Goal: Transaction & Acquisition: Purchase product/service

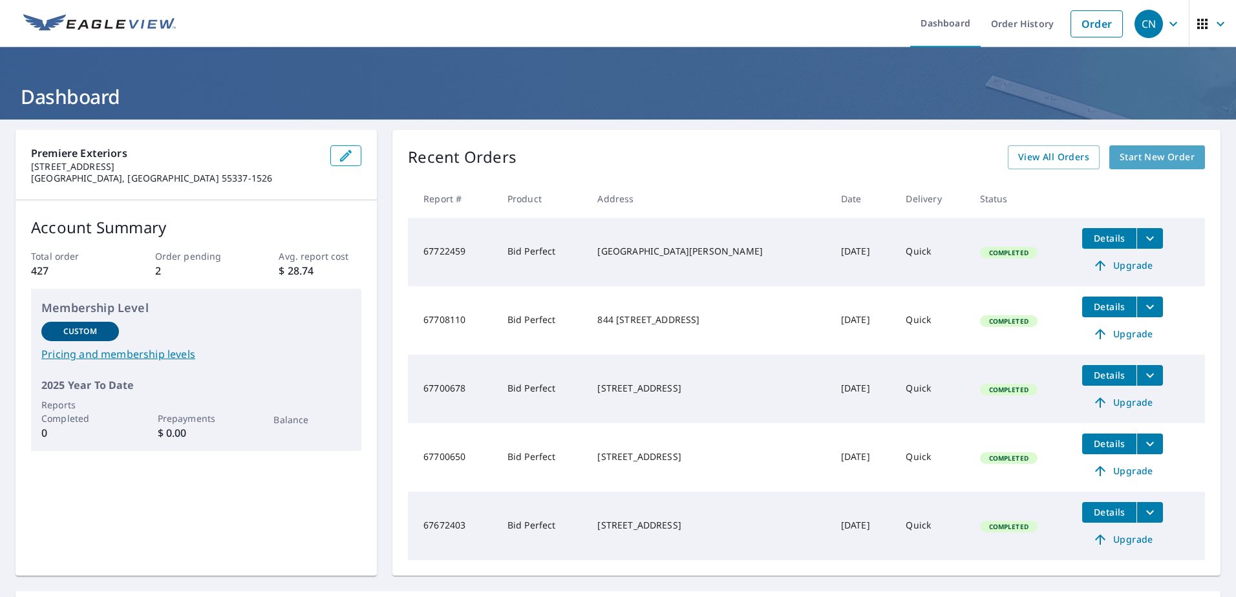
click at [1138, 155] on span "Start New Order" at bounding box center [1157, 157] width 75 height 16
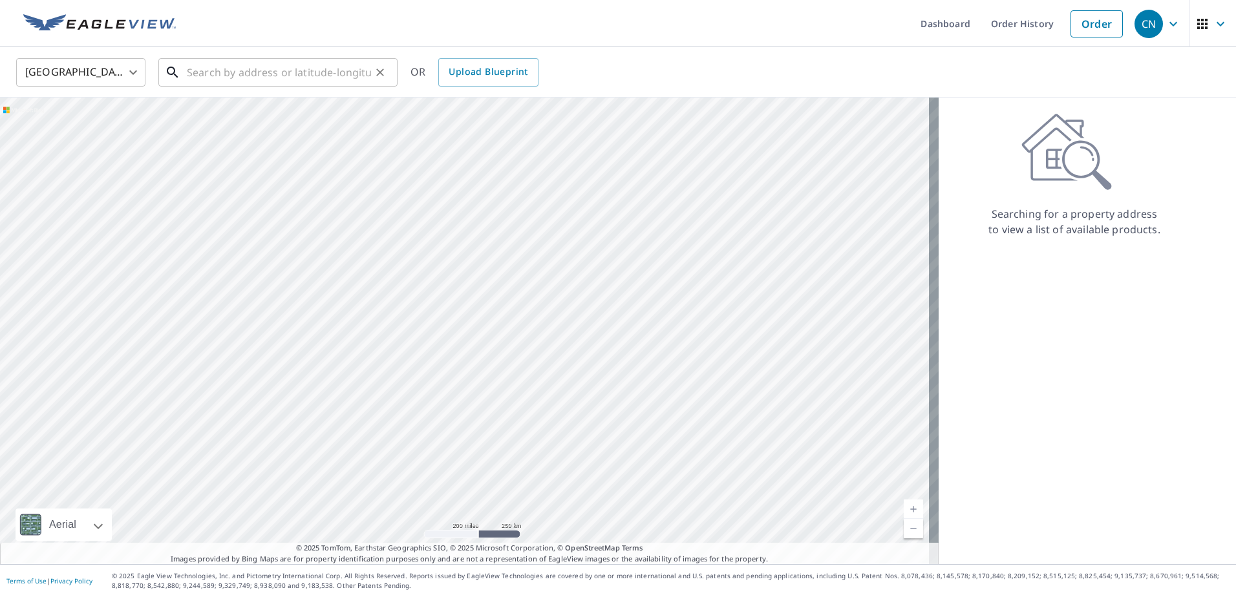
click at [239, 73] on input "text" at bounding box center [279, 72] width 184 height 36
paste input "[STREET_ADDRESS]"
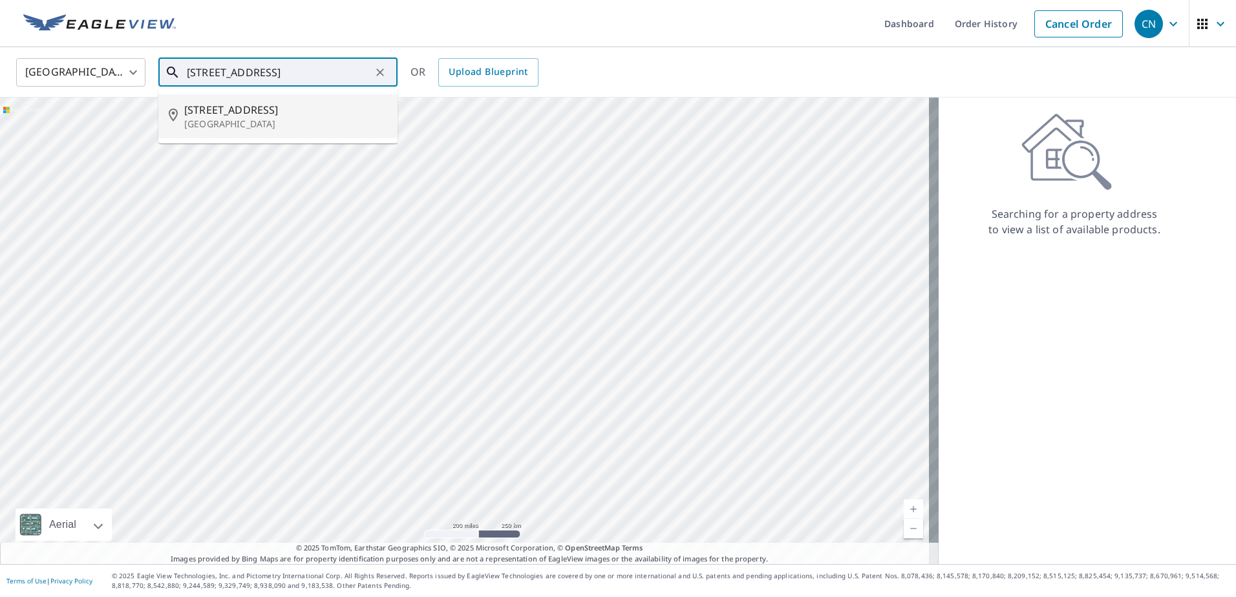
click at [245, 124] on p "[GEOGRAPHIC_DATA]" at bounding box center [285, 124] width 203 height 13
type input "[STREET_ADDRESS]"
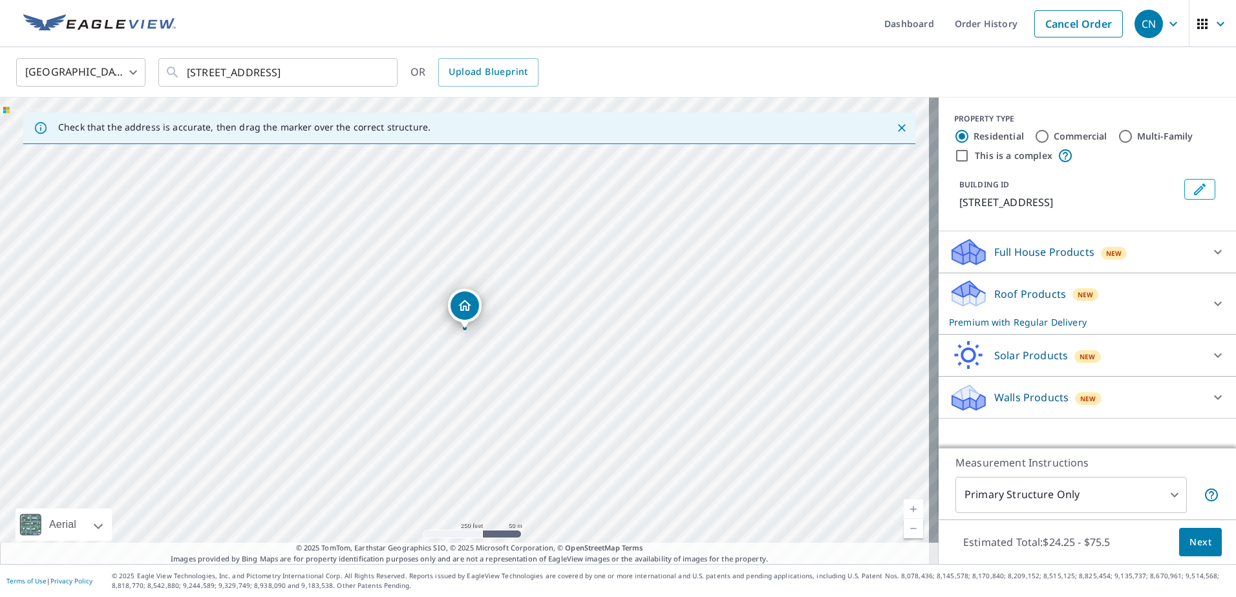
click at [1213, 301] on icon at bounding box center [1218, 304] width 16 height 16
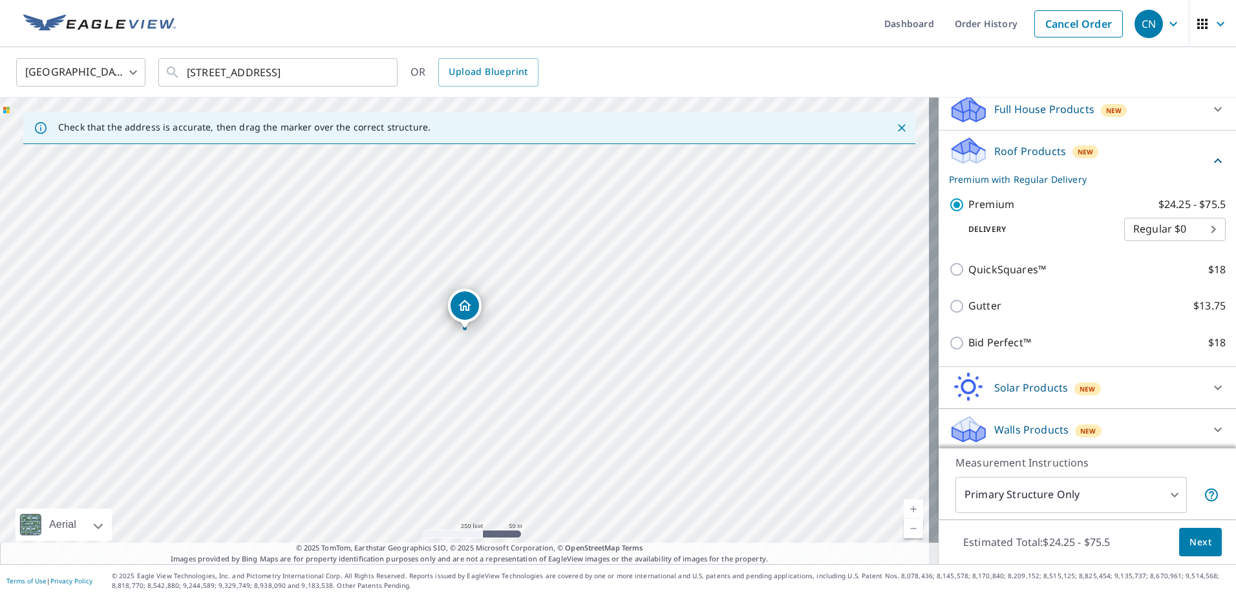
scroll to position [146, 0]
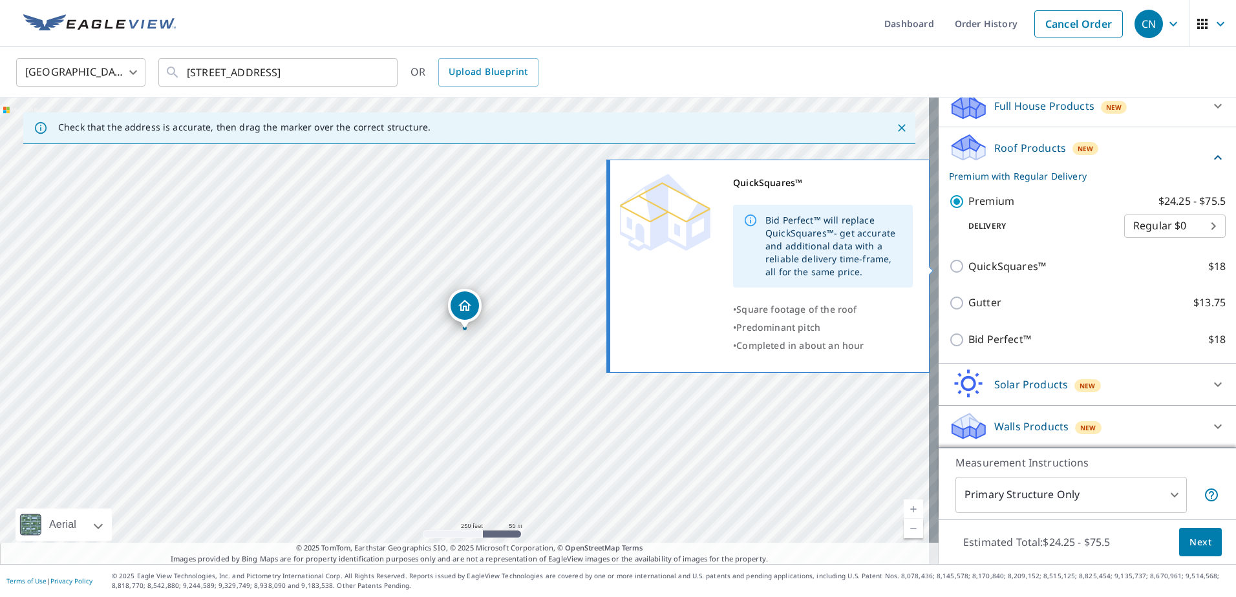
click at [949, 270] on input "QuickSquares™ $18" at bounding box center [958, 267] width 19 height 16
checkbox input "true"
type input "1"
checkbox input "false"
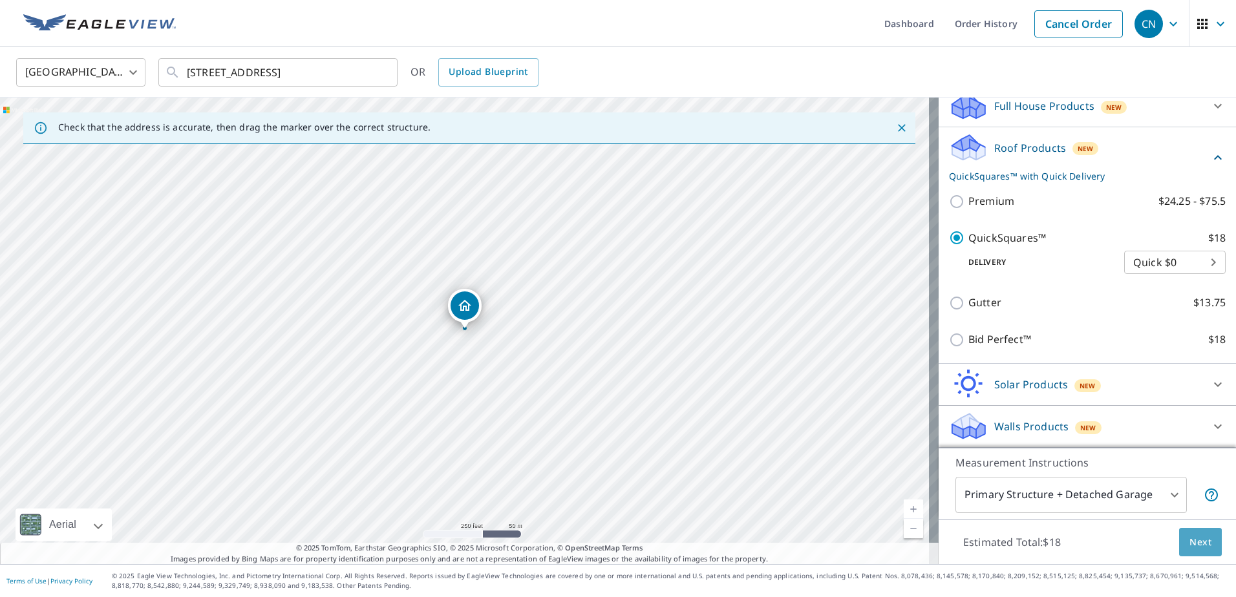
click at [1190, 536] on span "Next" at bounding box center [1201, 543] width 22 height 16
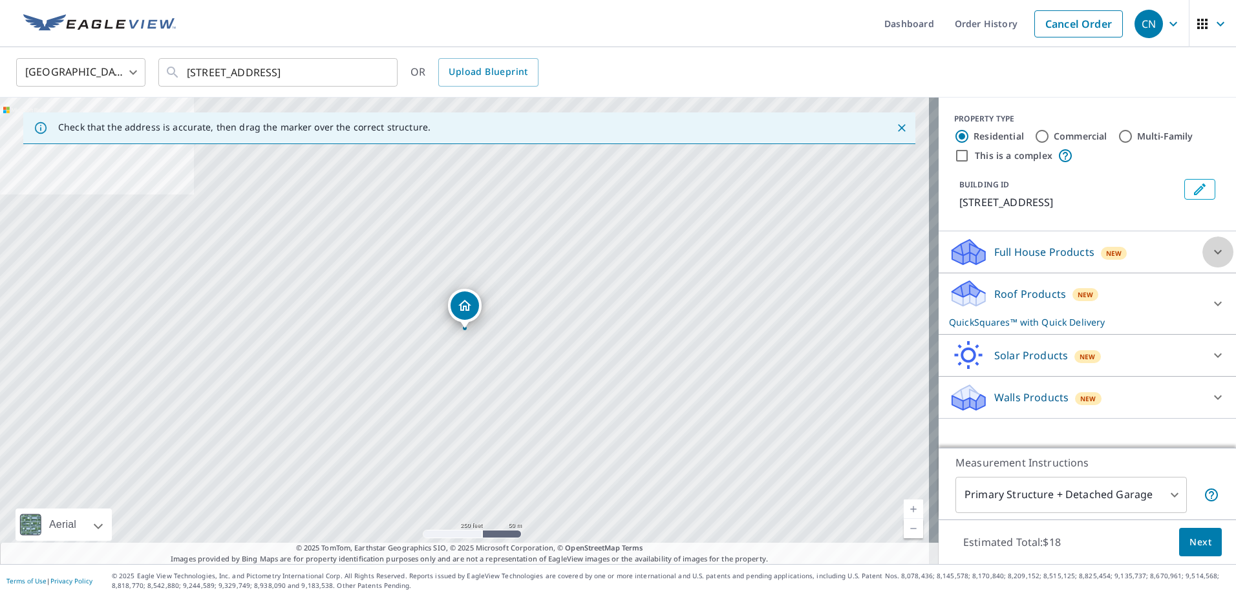
click at [1203, 253] on div at bounding box center [1218, 252] width 31 height 31
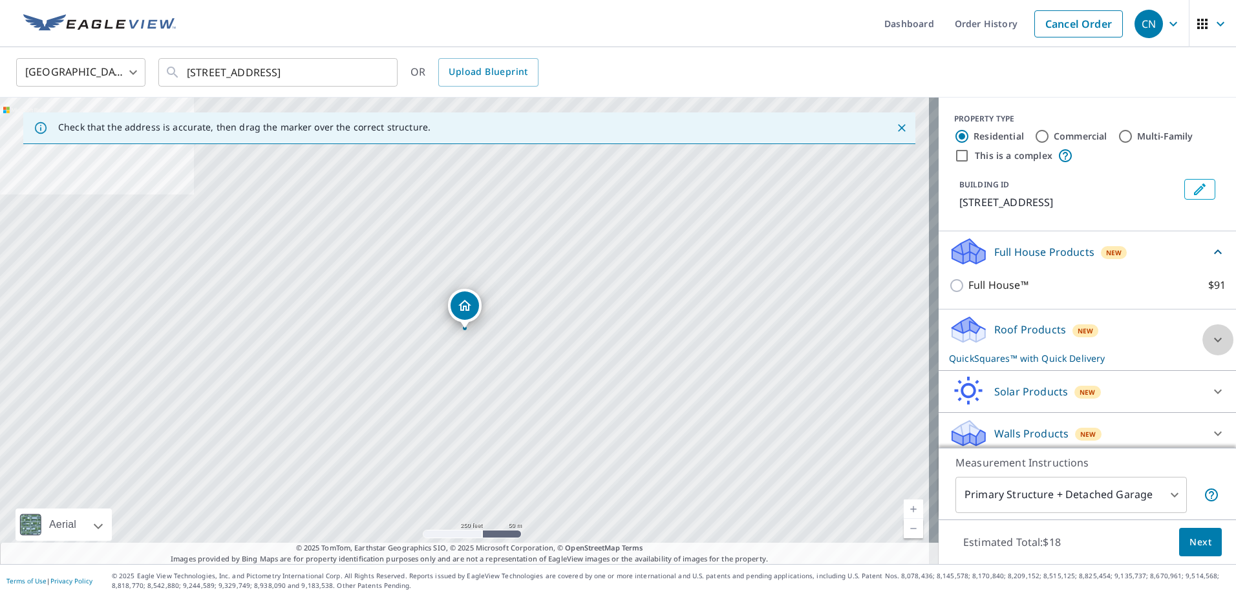
click at [1210, 332] on icon at bounding box center [1218, 340] width 16 height 16
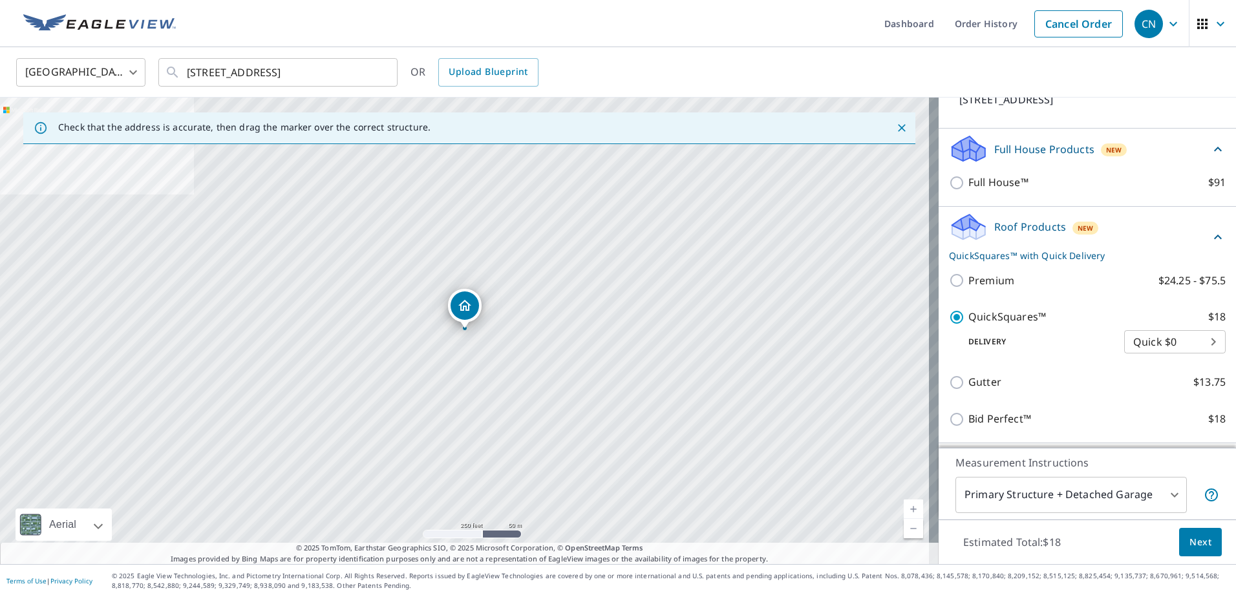
scroll to position [103, 0]
click at [1190, 540] on span "Next" at bounding box center [1201, 543] width 22 height 16
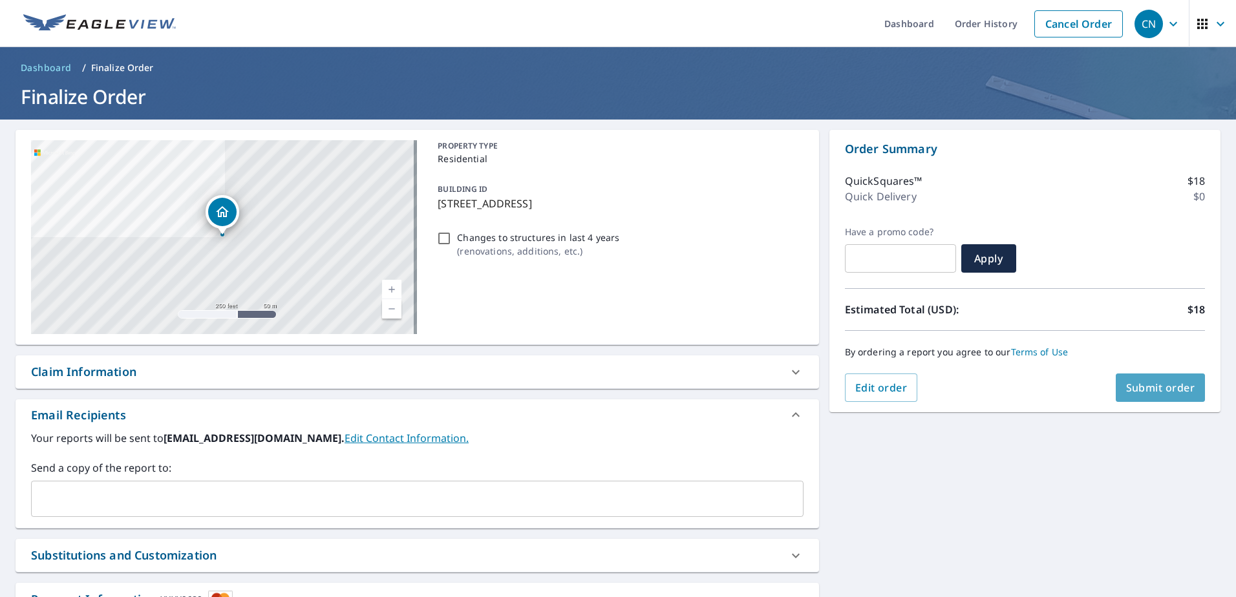
click at [1149, 391] on span "Submit order" at bounding box center [1160, 388] width 69 height 14
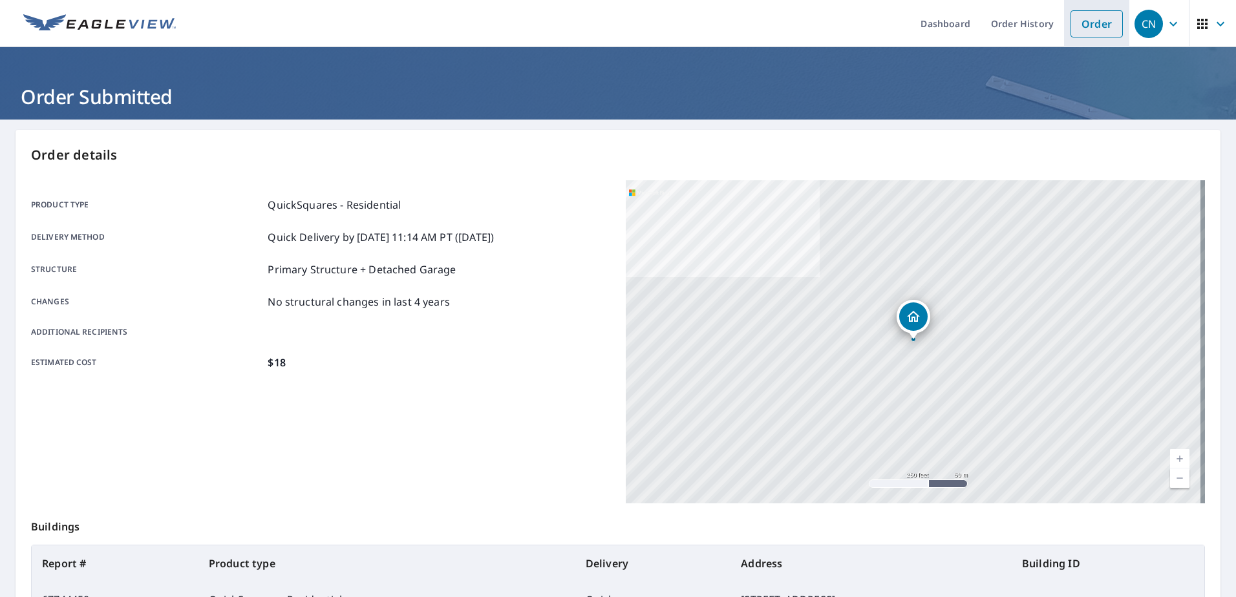
click at [1091, 24] on link "Order" at bounding box center [1097, 23] width 52 height 27
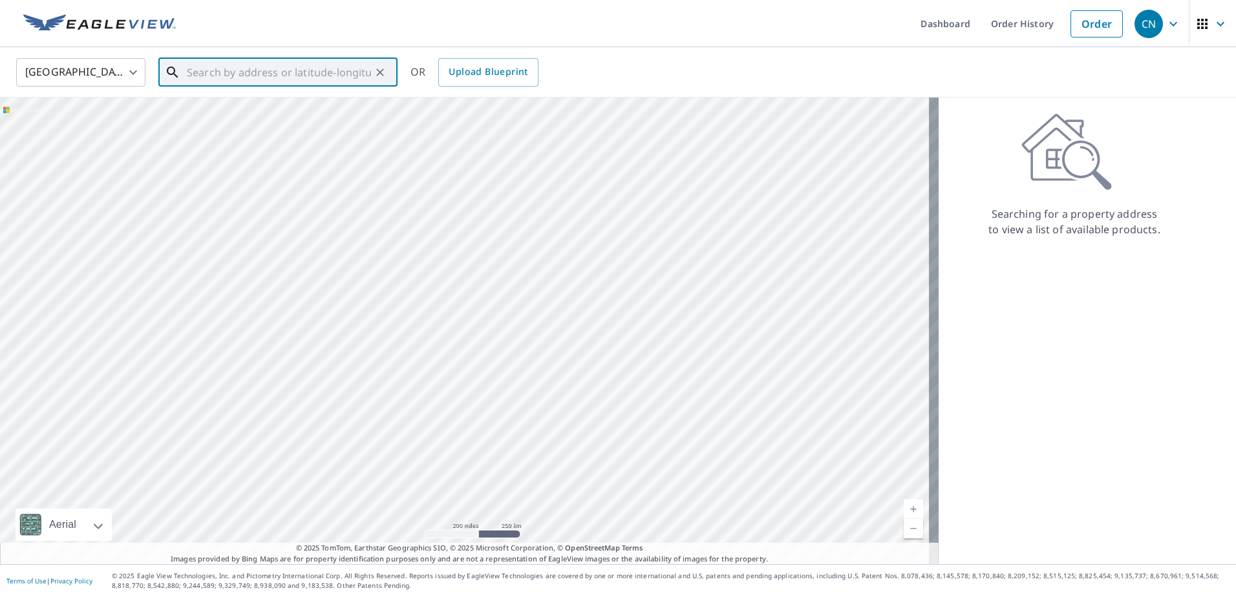
click at [317, 78] on input "text" at bounding box center [279, 72] width 184 height 36
paste input "[STREET_ADDRESS]"
click at [261, 118] on p "Waconia, [GEOGRAPHIC_DATA]" at bounding box center [285, 124] width 203 height 13
type input "[STREET_ADDRESS]"
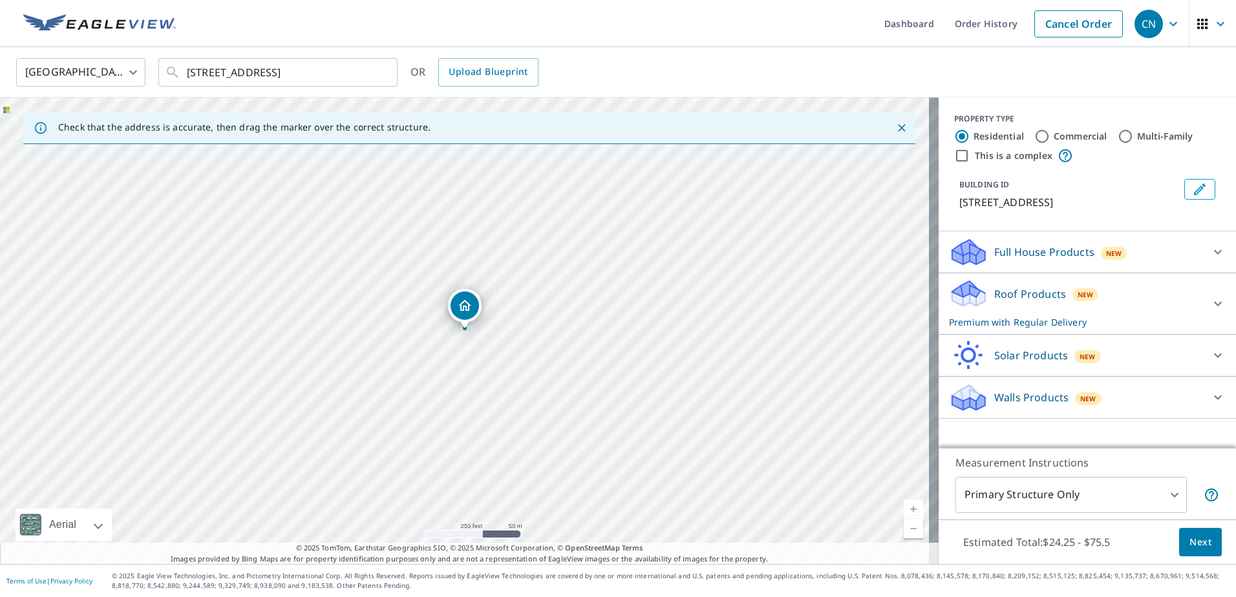
click at [1195, 544] on span "Next" at bounding box center [1201, 543] width 22 height 16
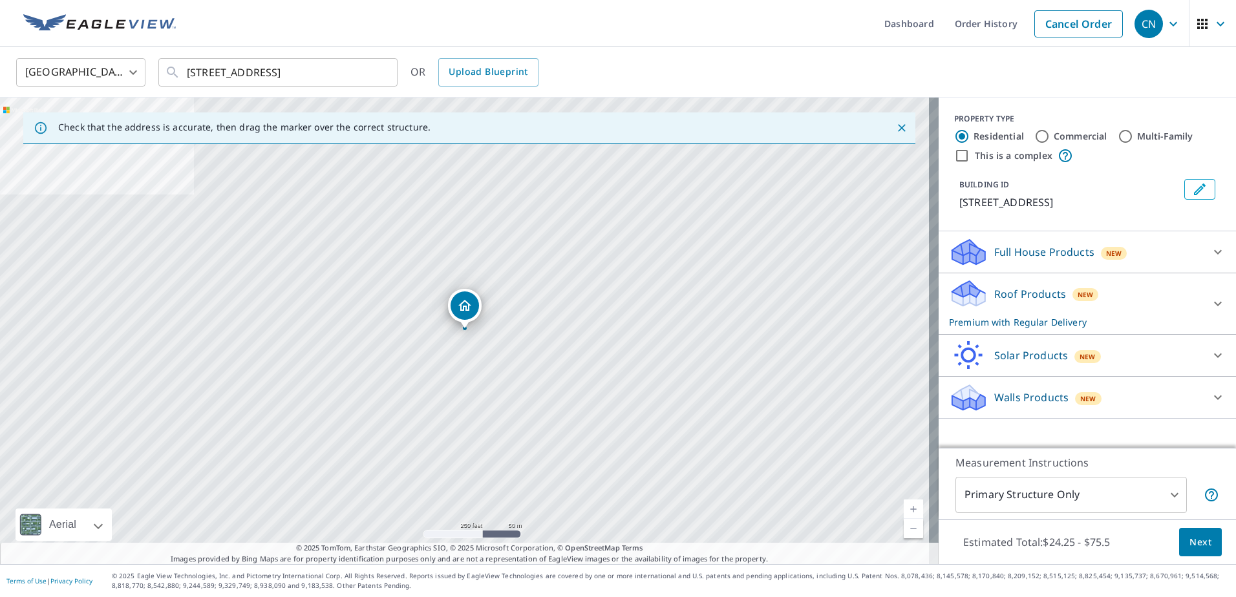
click at [1207, 317] on div at bounding box center [1218, 303] width 31 height 31
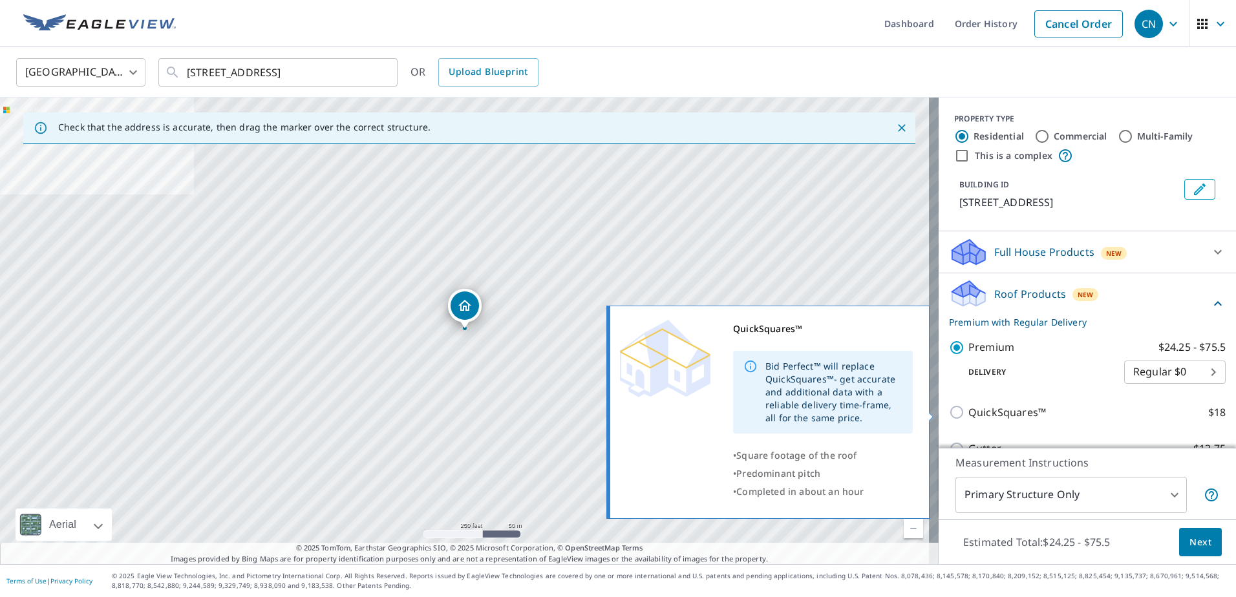
click at [949, 414] on input "QuickSquares™ $18" at bounding box center [958, 413] width 19 height 16
checkbox input "true"
type input "1"
checkbox input "false"
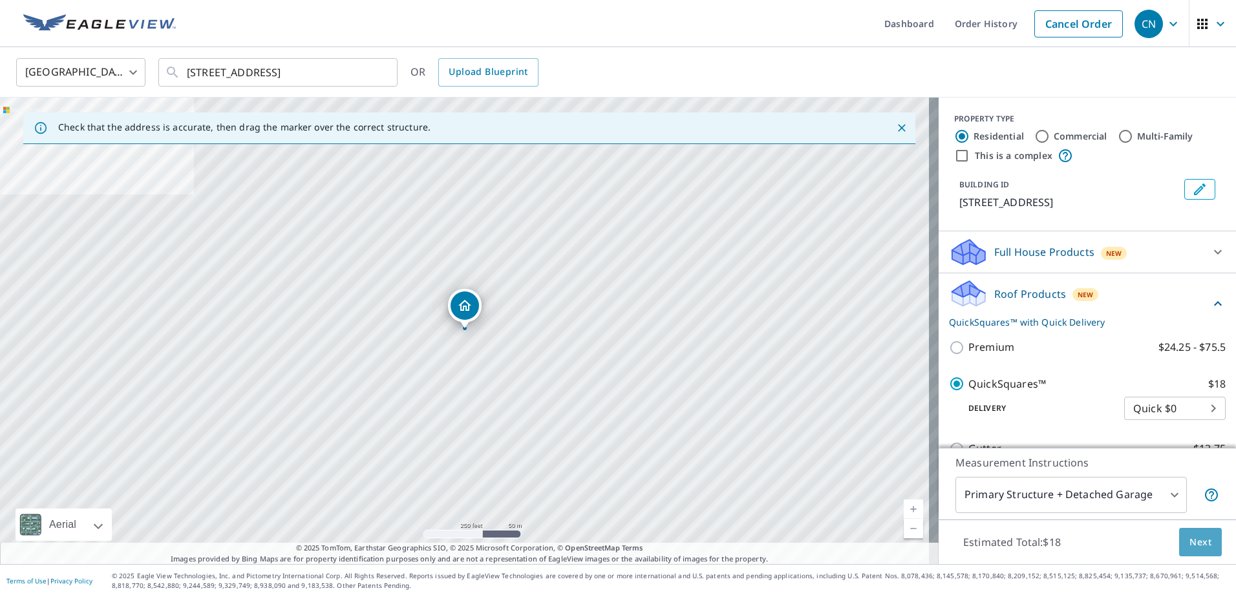
click at [1190, 535] on span "Next" at bounding box center [1201, 543] width 22 height 16
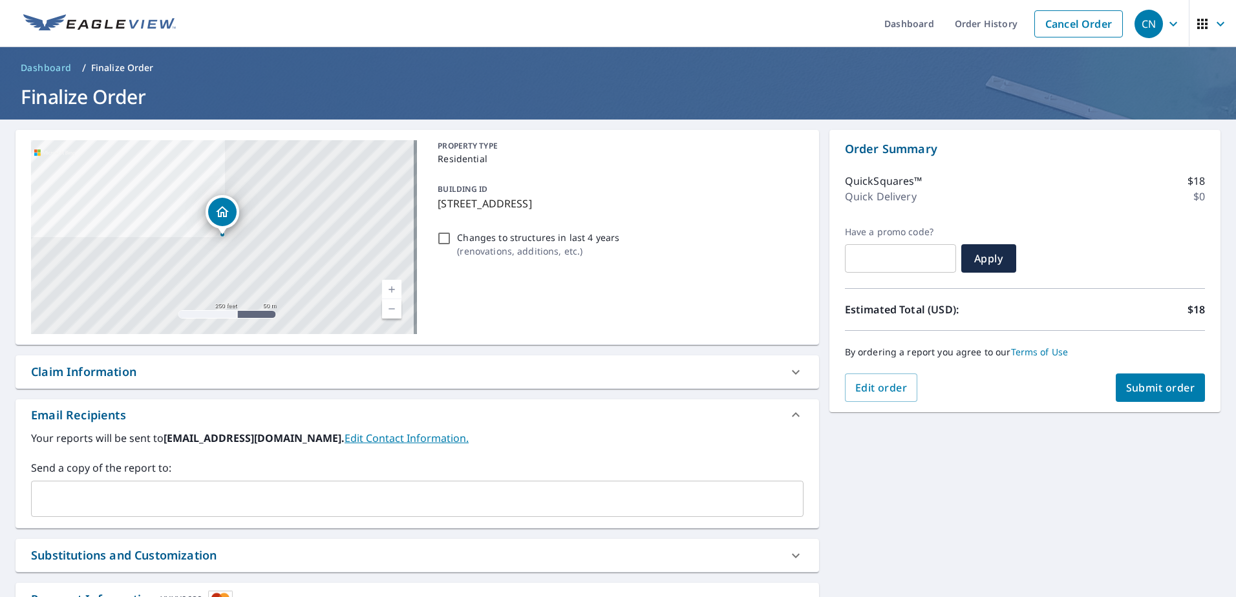
click at [1174, 389] on span "Submit order" at bounding box center [1160, 388] width 69 height 14
